Goal: Information Seeking & Learning: Learn about a topic

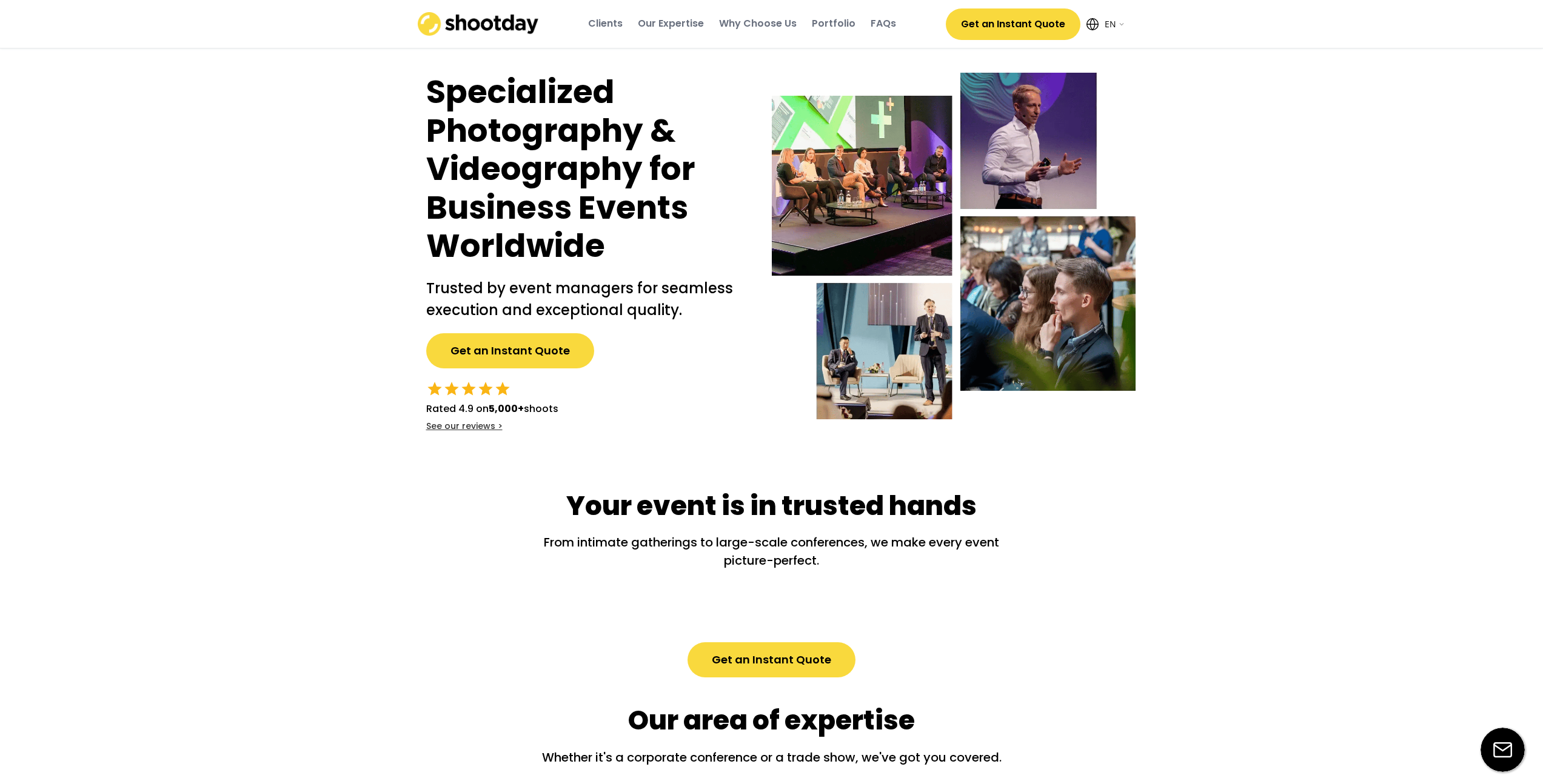
select select ""en""
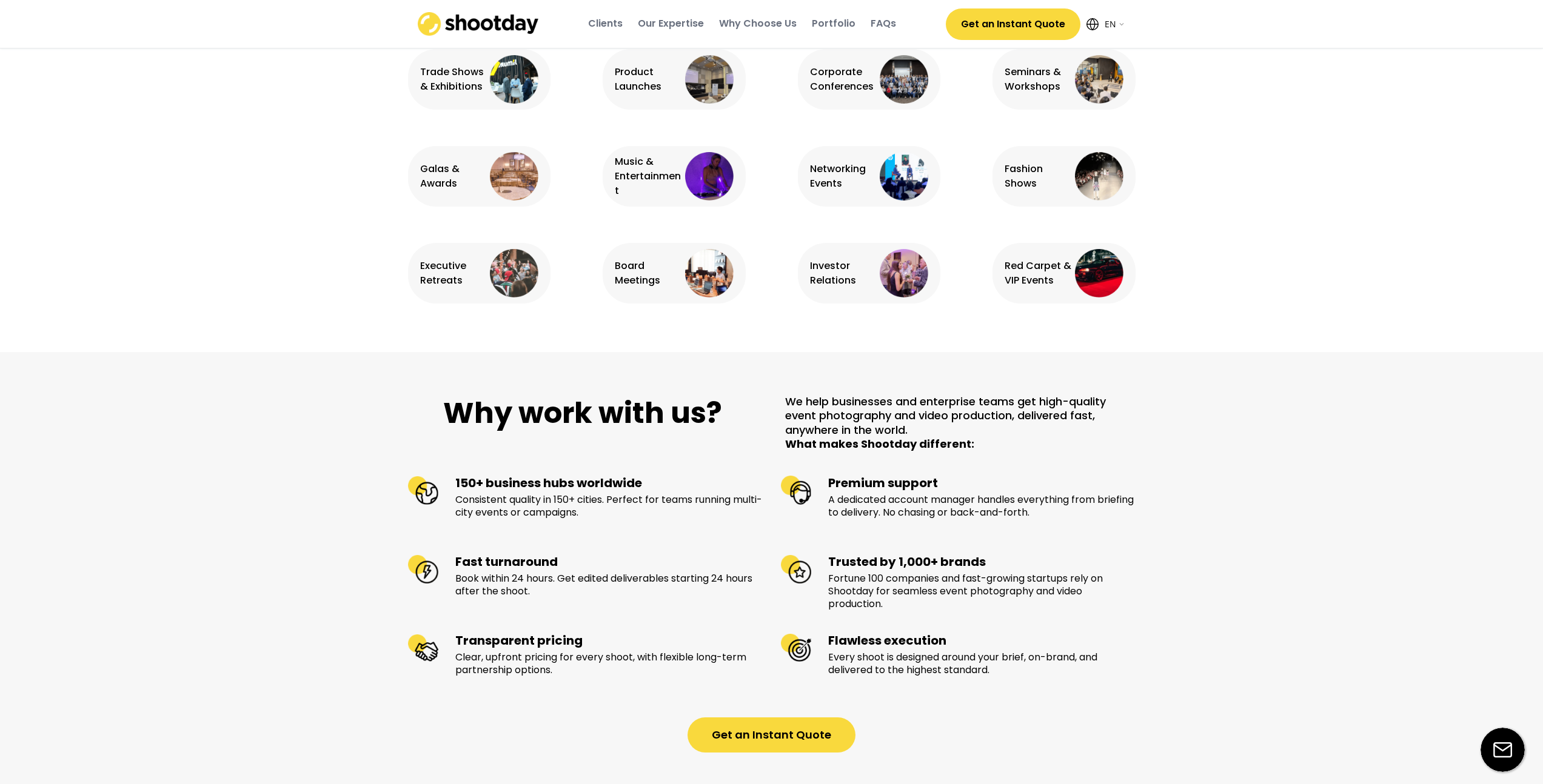
scroll to position [1146, 0]
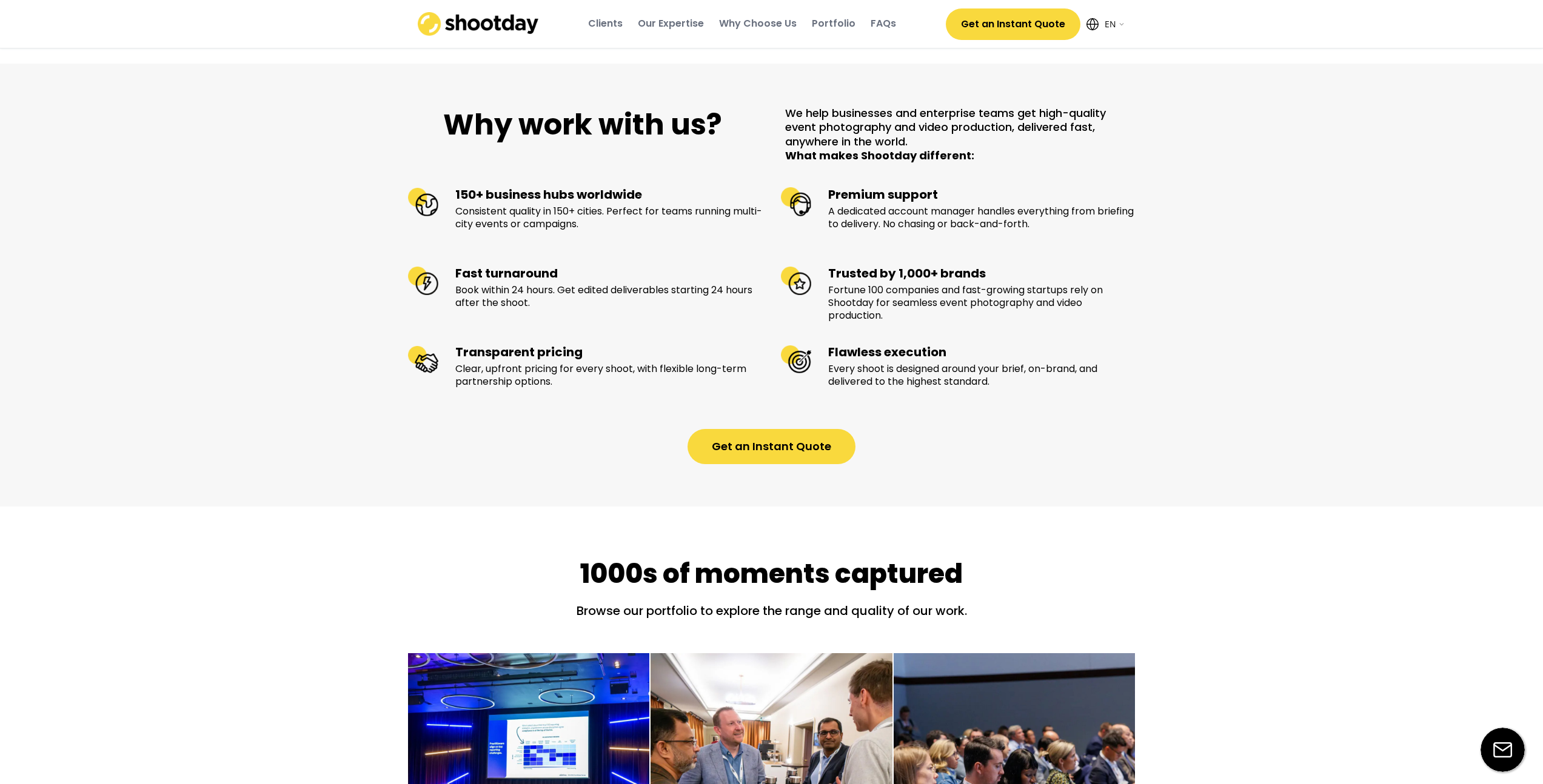
click at [366, 180] on div "Why work with us? We help businesses and enterprise teams get high-quality even…" at bounding box center [771, 285] width 1543 height 443
